Goal: Task Accomplishment & Management: Use online tool/utility

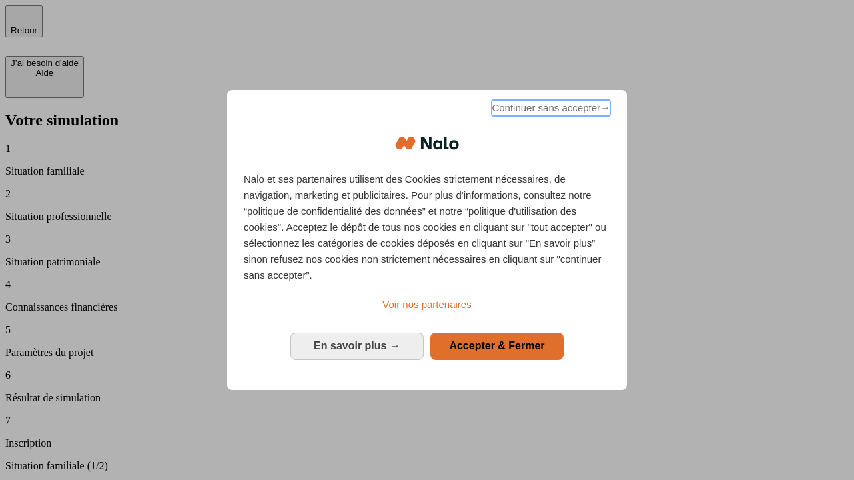
click at [550, 110] on span "Continuer sans accepter →" at bounding box center [551, 108] width 119 height 16
